Goal: Transaction & Acquisition: Purchase product/service

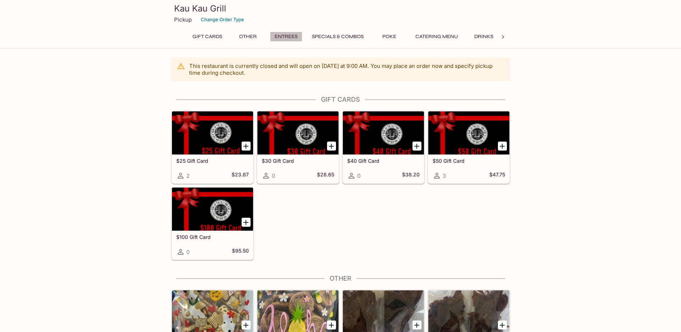
click at [283, 36] on button "Entrees" at bounding box center [286, 37] width 32 height 10
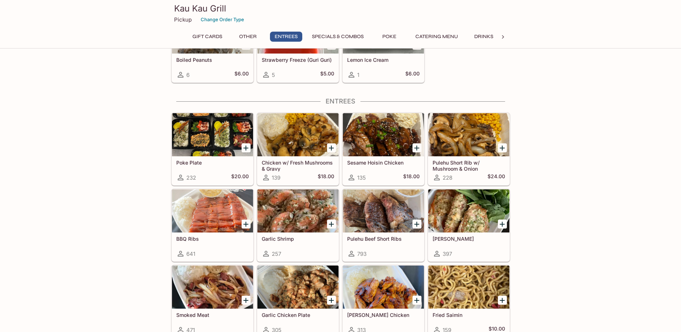
scroll to position [392, 0]
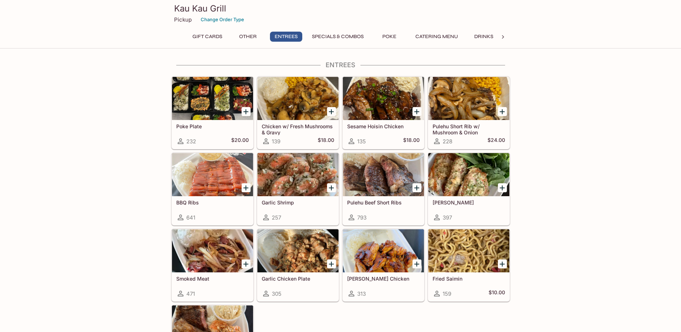
click at [288, 170] on div at bounding box center [297, 174] width 81 height 43
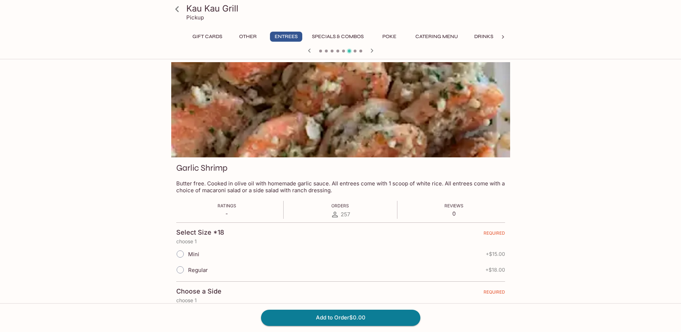
click at [246, 37] on button "Other" at bounding box center [248, 37] width 32 height 10
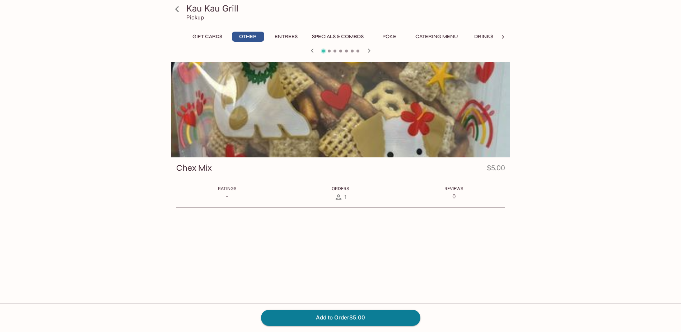
click at [343, 34] on button "Specials & Combos" at bounding box center [338, 37] width 60 height 10
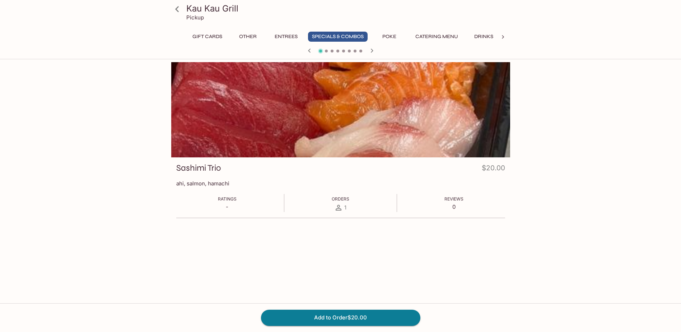
click at [177, 9] on icon at bounding box center [177, 9] width 4 height 6
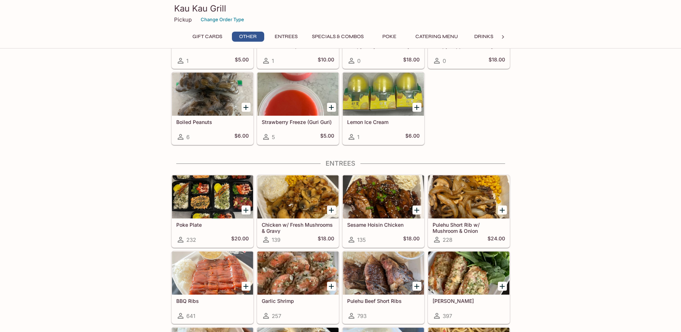
scroll to position [359, 0]
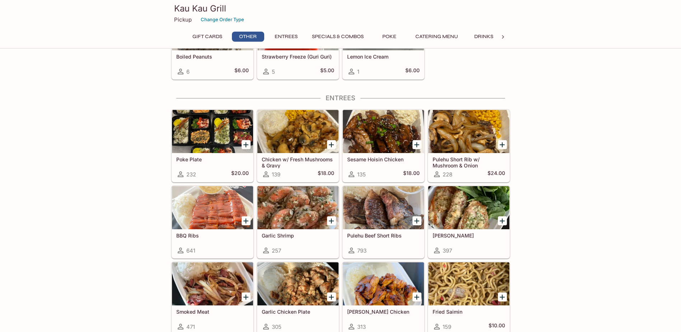
click at [477, 130] on div at bounding box center [468, 131] width 81 height 43
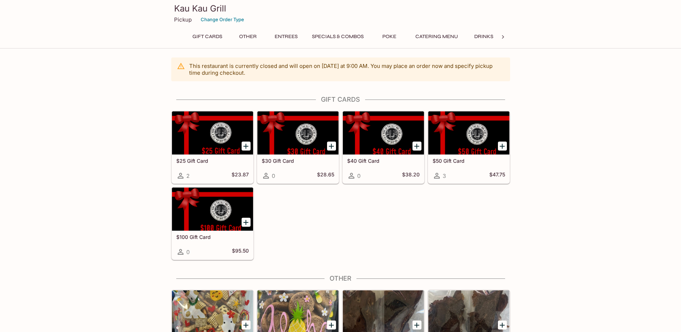
click at [345, 37] on button "Specials & Combos" at bounding box center [338, 37] width 60 height 10
